Goal: Go to known website: Access a specific website the user already knows

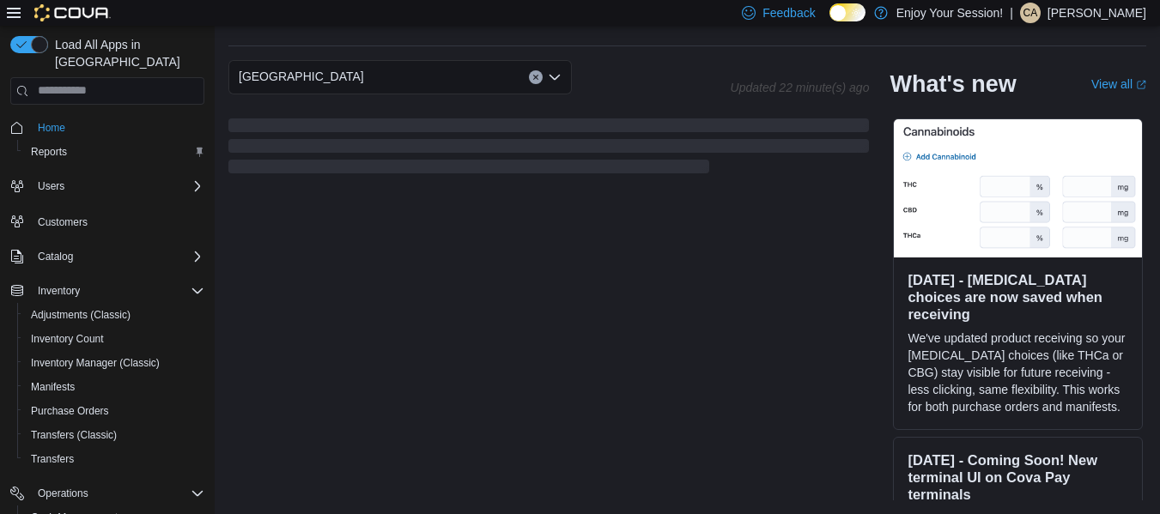
scroll to position [477, 0]
